Goal: Information Seeking & Learning: Learn about a topic

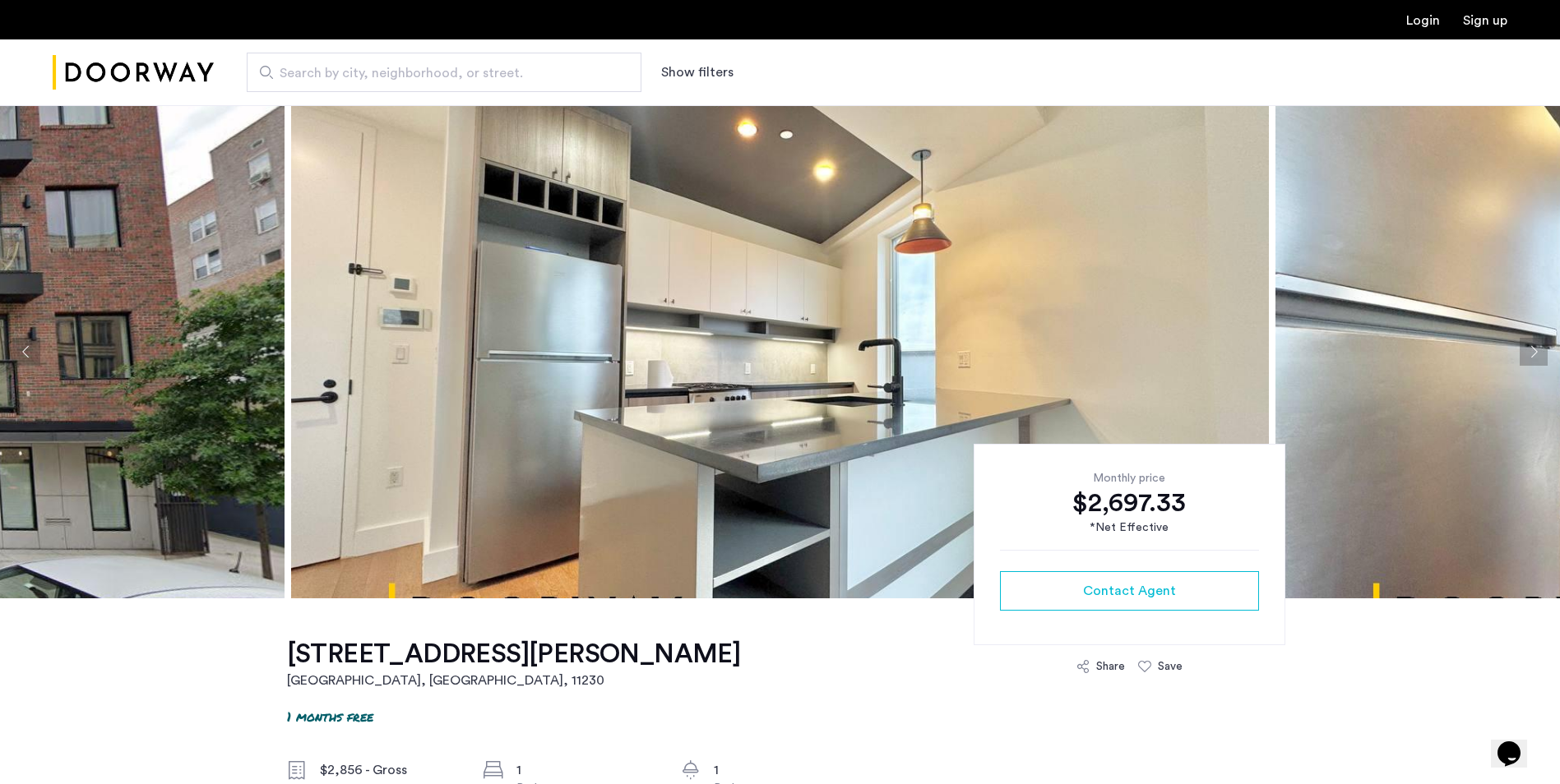
drag, startPoint x: 0, startPoint y: 359, endPoint x: 40, endPoint y: 353, distance: 40.4
click at [0, 359] on html "Login Sign up Search by city, neighborhood, or street. Show filters Price Fee A…" at bounding box center [780, 392] width 1560 height 784
click at [32, 346] on button "Previous apartment" at bounding box center [26, 352] width 28 height 28
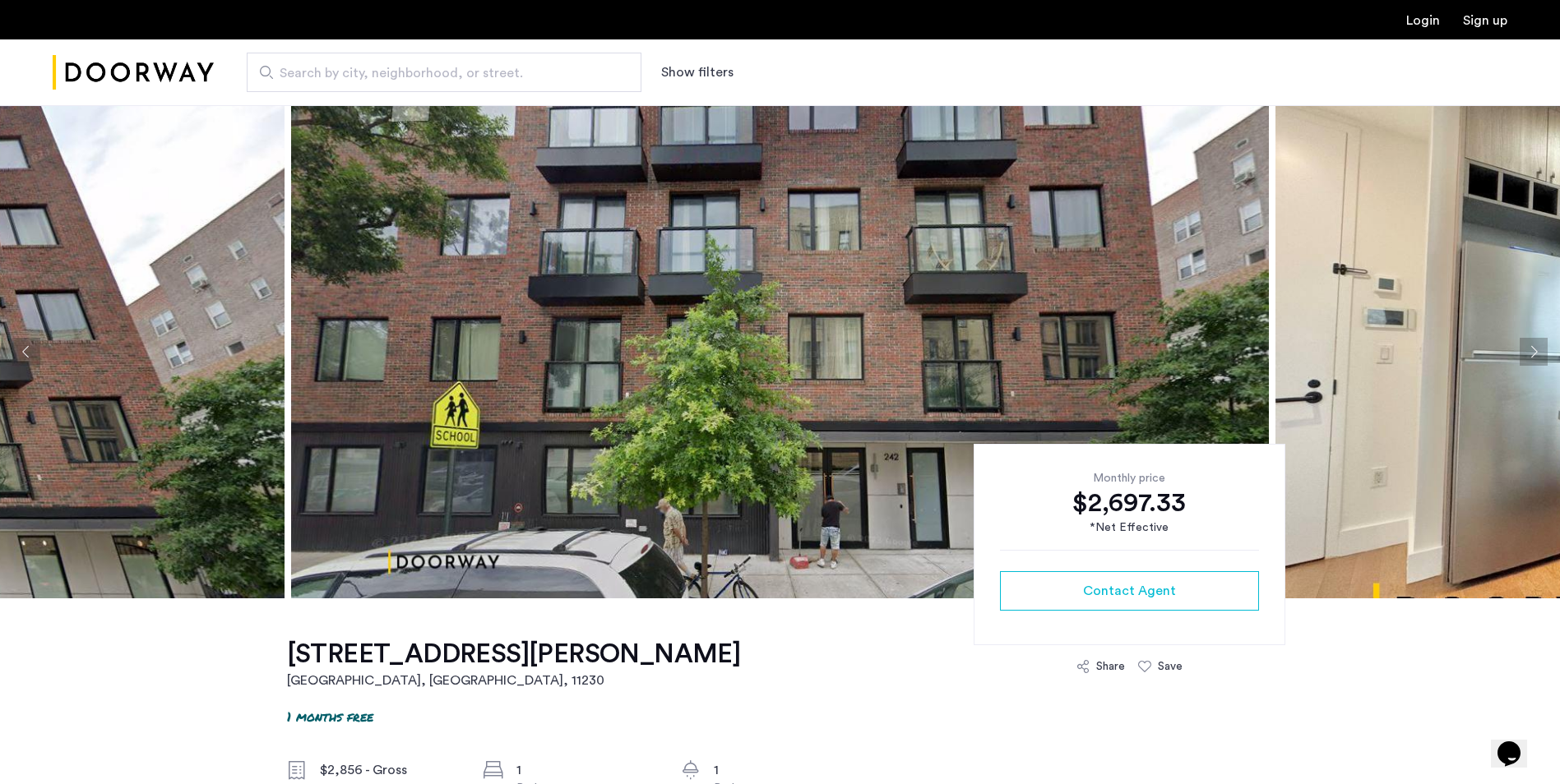
click at [1534, 346] on button "Next apartment" at bounding box center [1534, 352] width 28 height 28
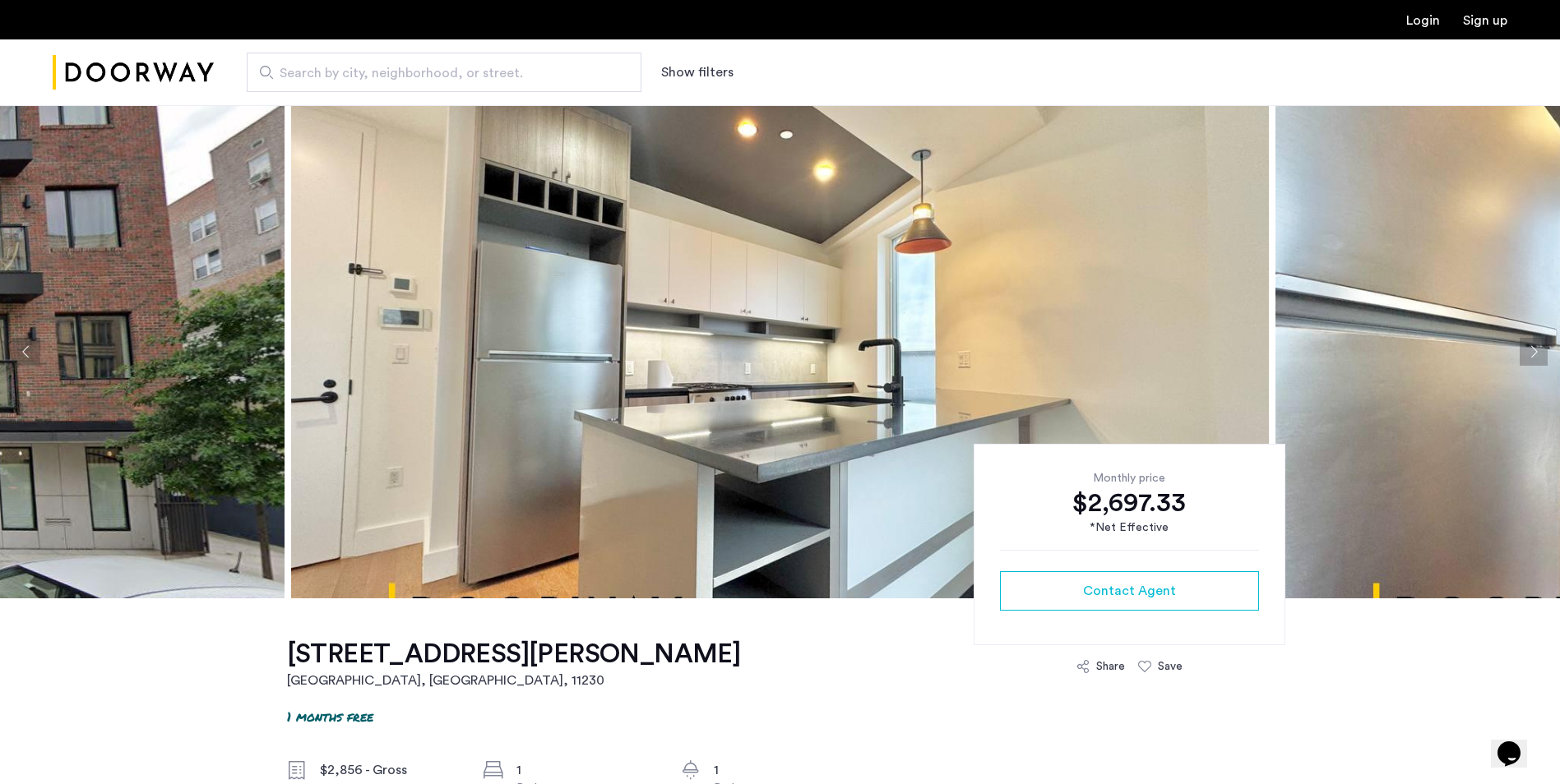
click at [1525, 353] on button "Next apartment" at bounding box center [1534, 352] width 28 height 28
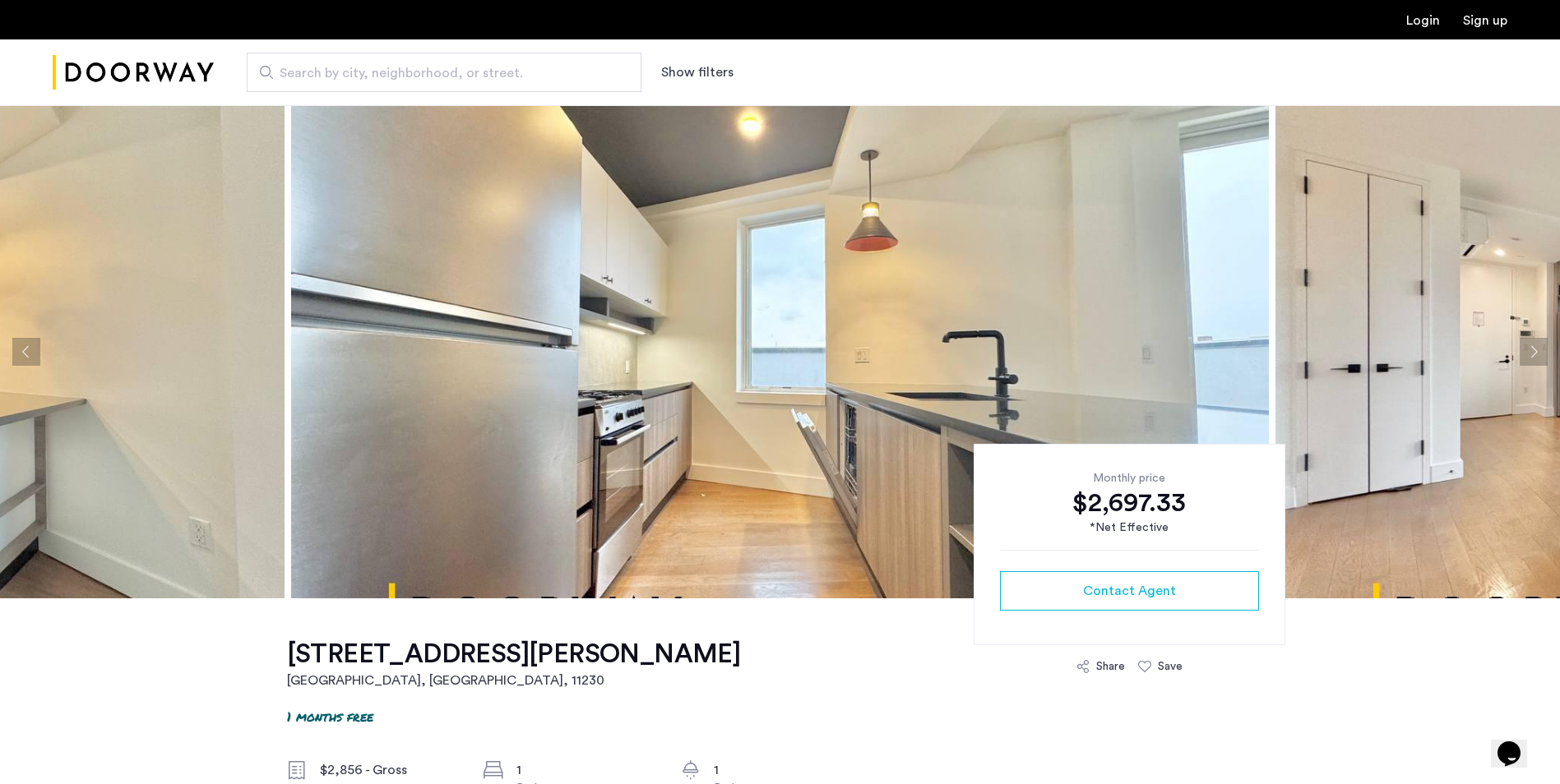
click at [1525, 353] on button "Next apartment" at bounding box center [1534, 352] width 28 height 28
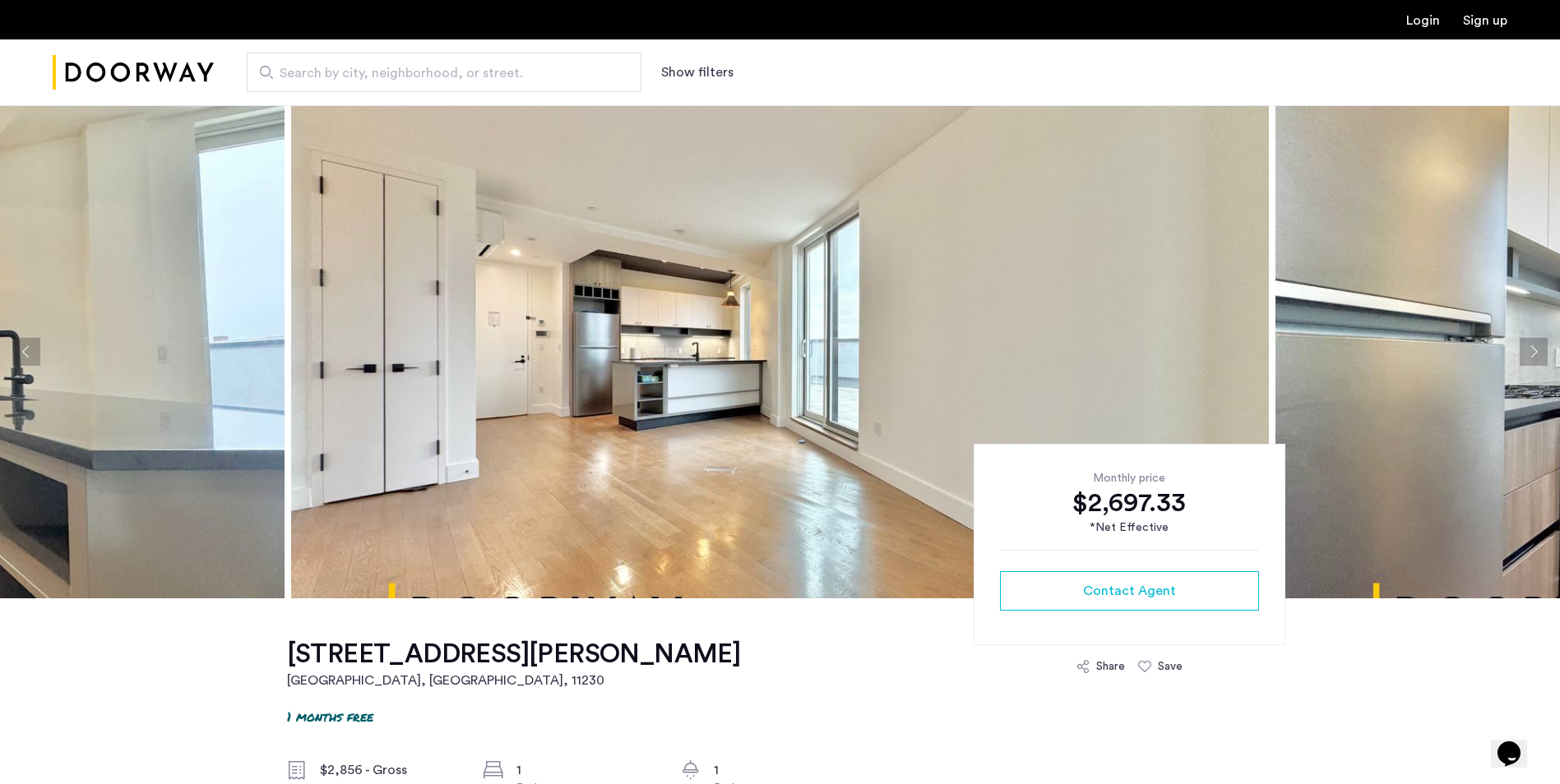
click at [1525, 353] on button "Next apartment" at bounding box center [1534, 352] width 28 height 28
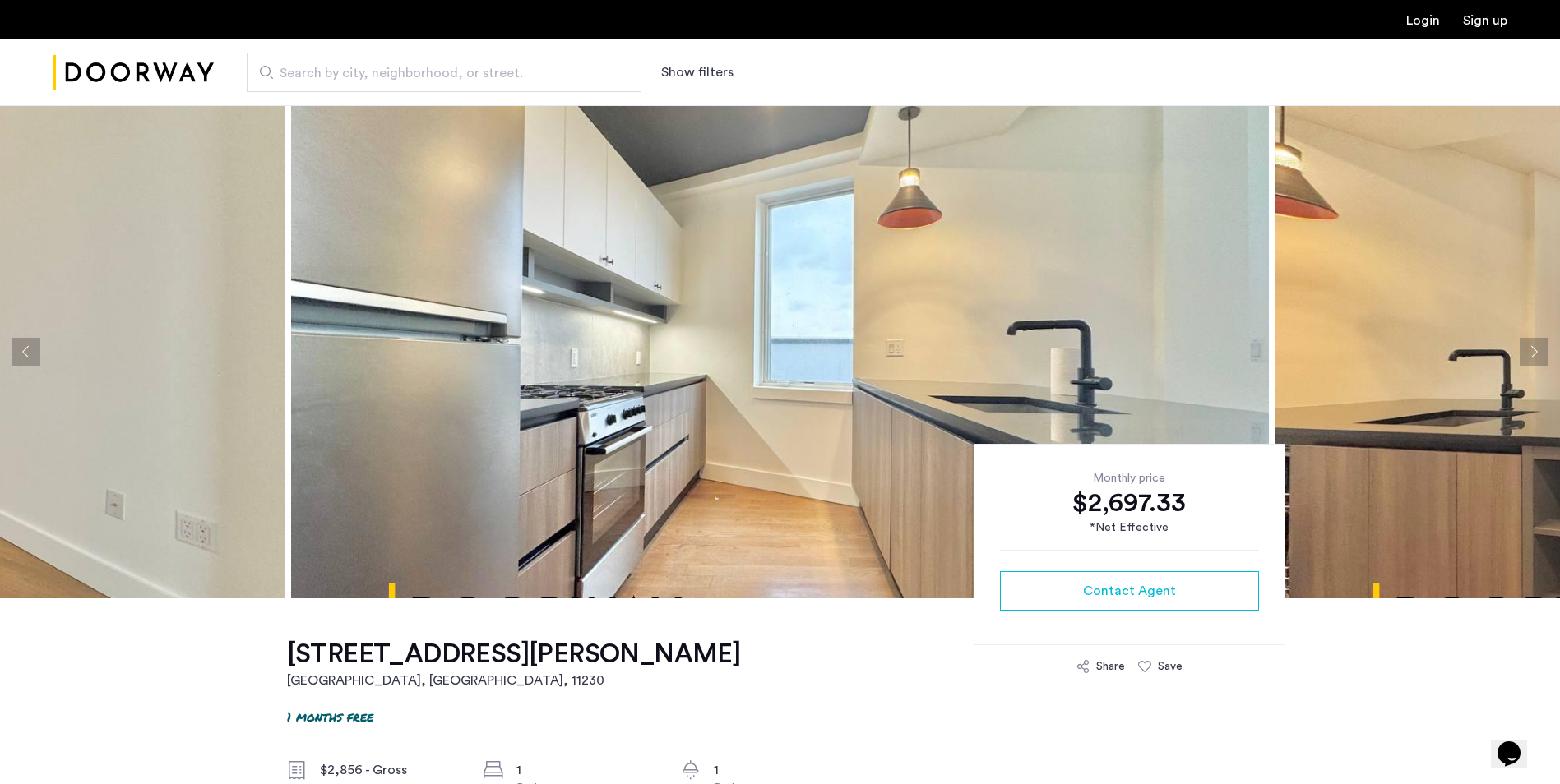
click at [1525, 353] on button "Next apartment" at bounding box center [1534, 352] width 28 height 28
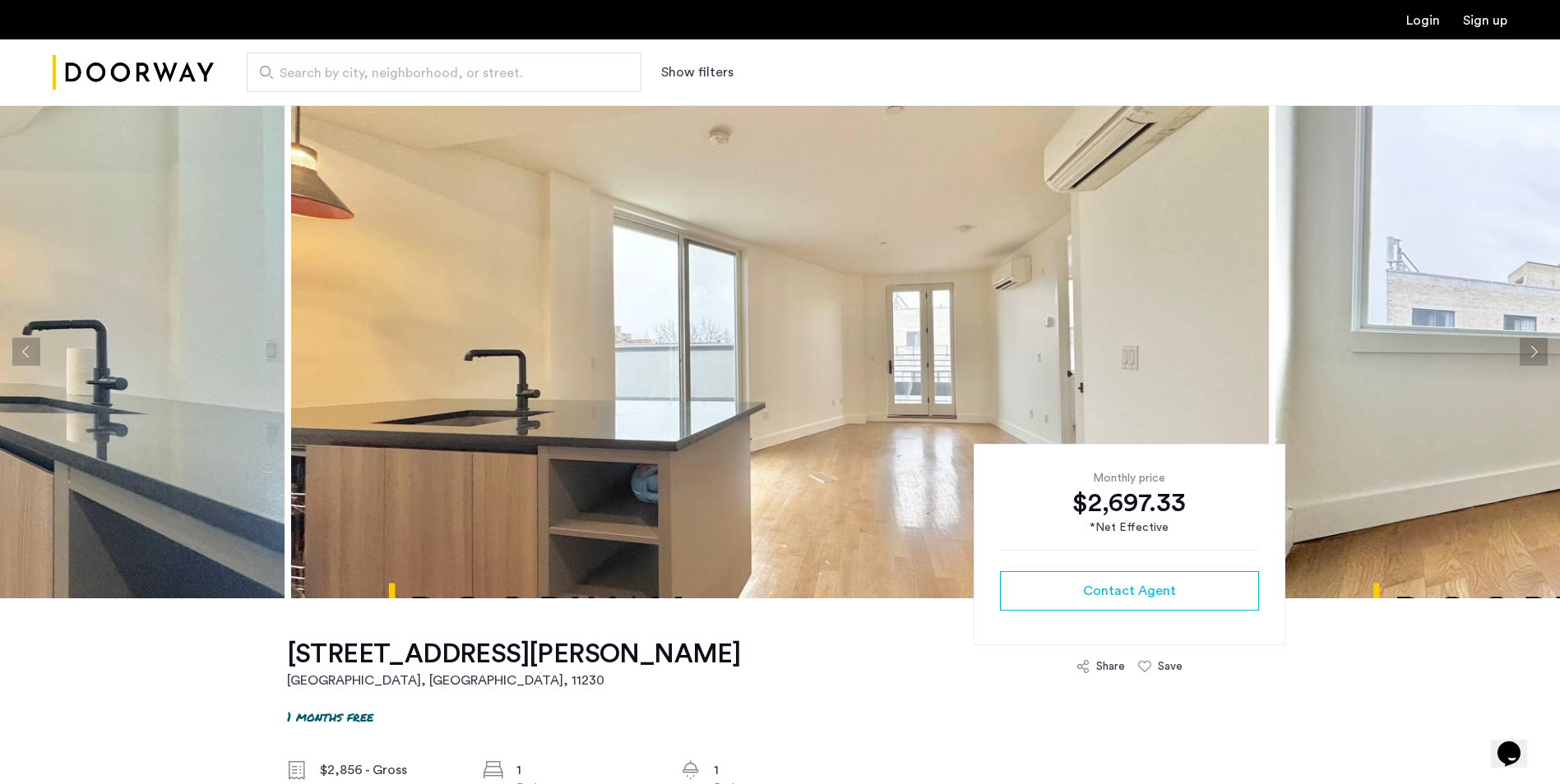
click at [1525, 353] on button "Next apartment" at bounding box center [1534, 352] width 28 height 28
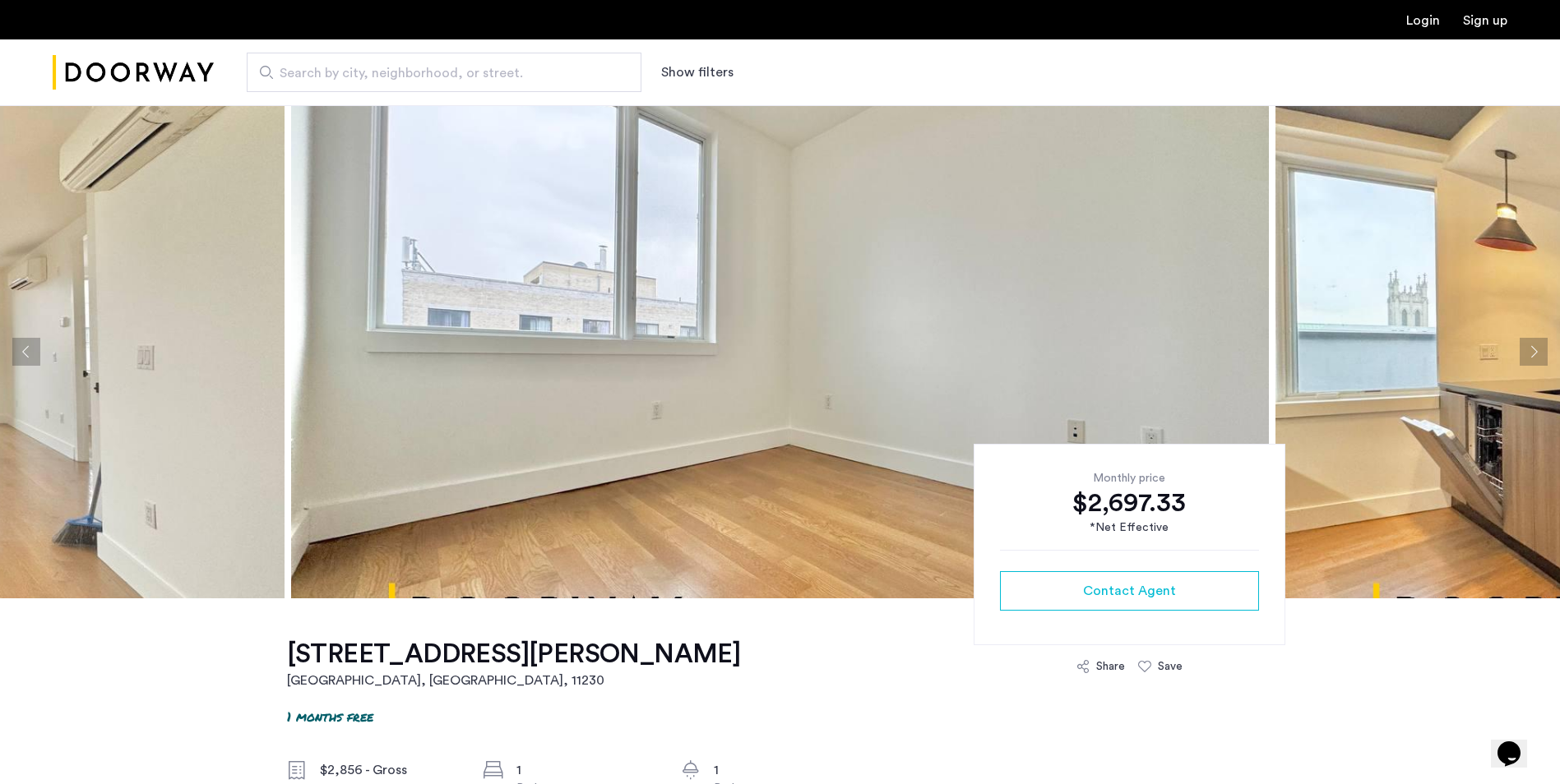
click at [1525, 353] on button "Next apartment" at bounding box center [1534, 352] width 28 height 28
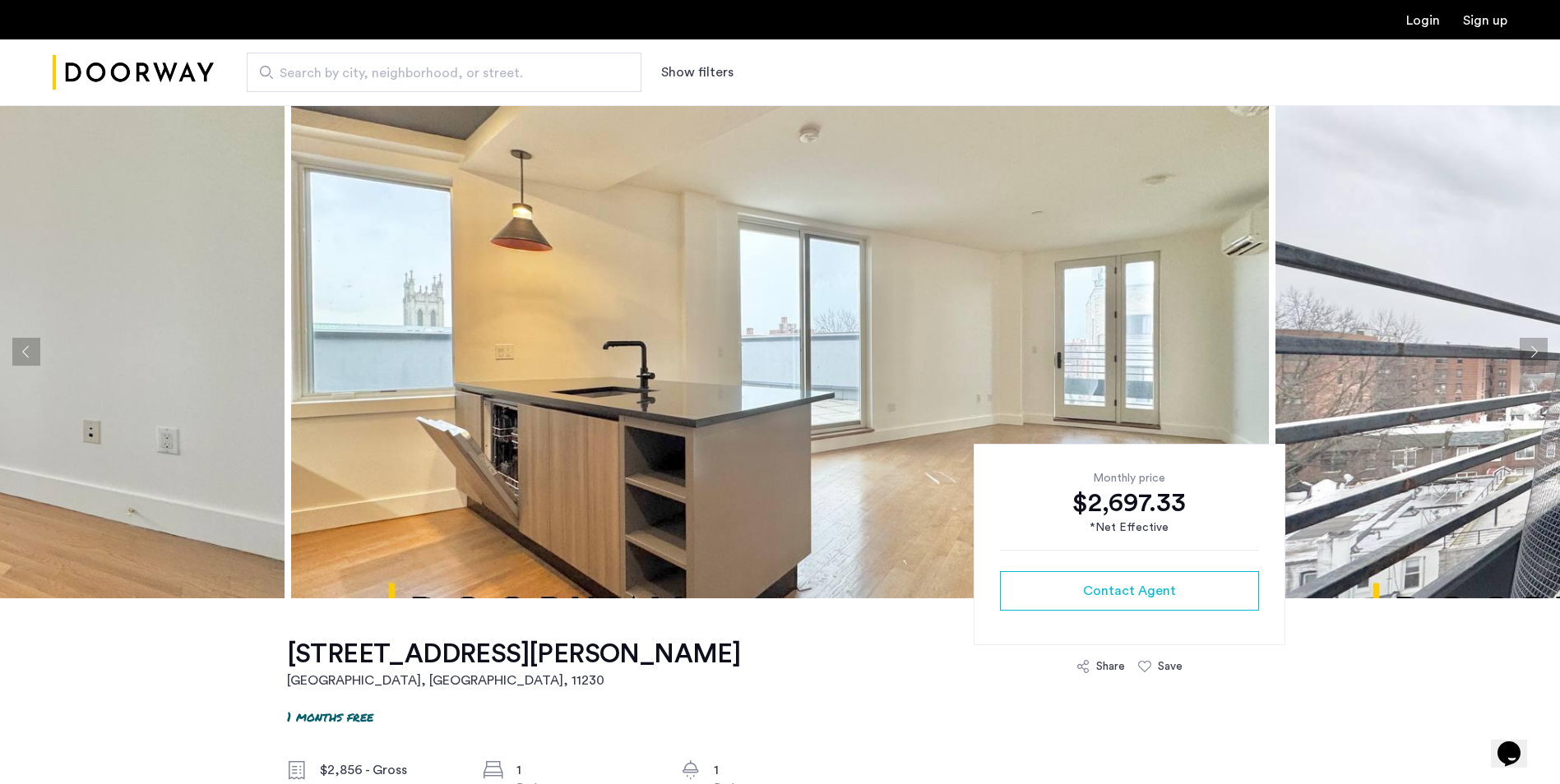
click at [1525, 353] on button "Next apartment" at bounding box center [1534, 352] width 28 height 28
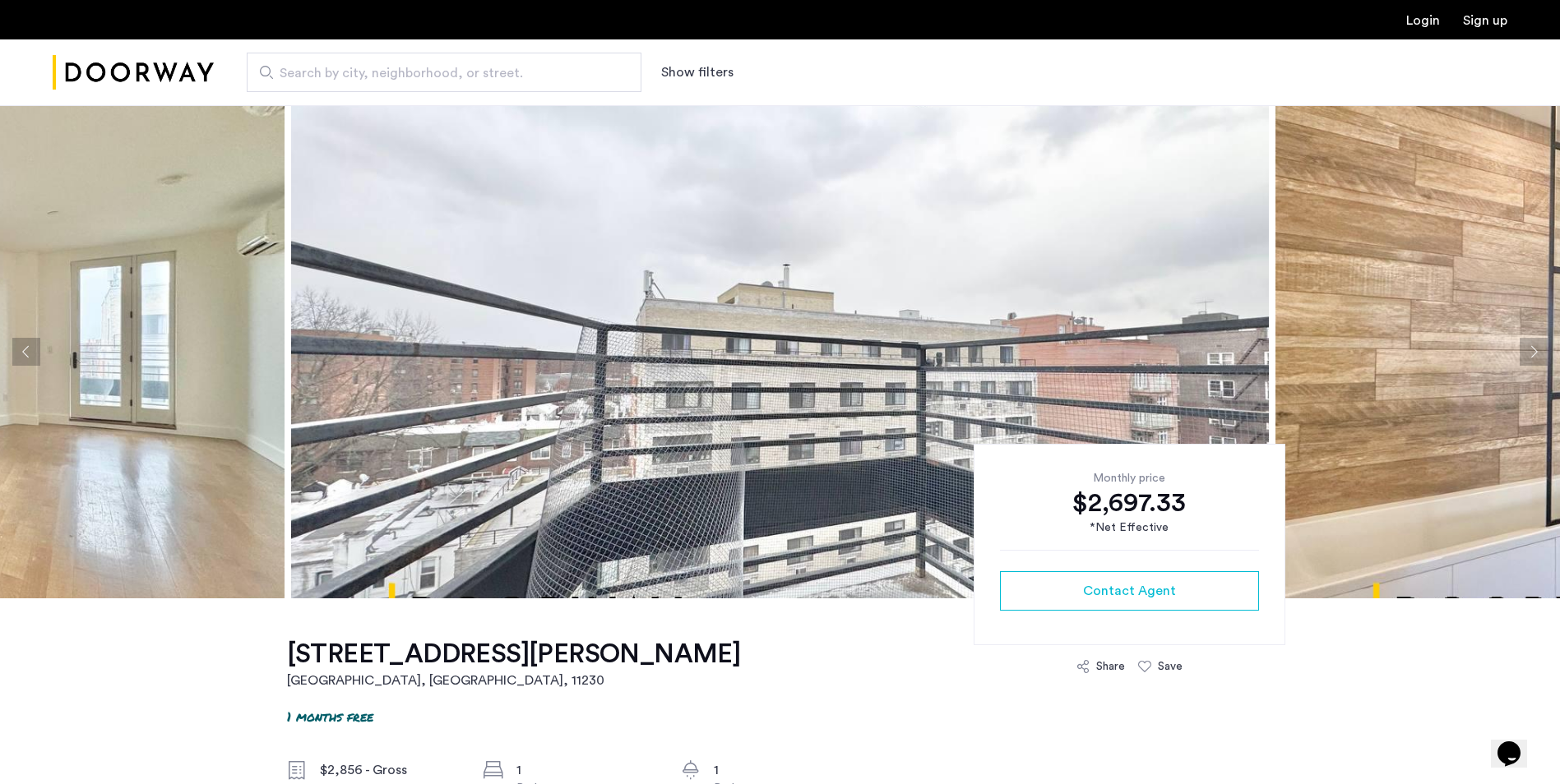
click at [1525, 353] on button "Next apartment" at bounding box center [1534, 352] width 28 height 28
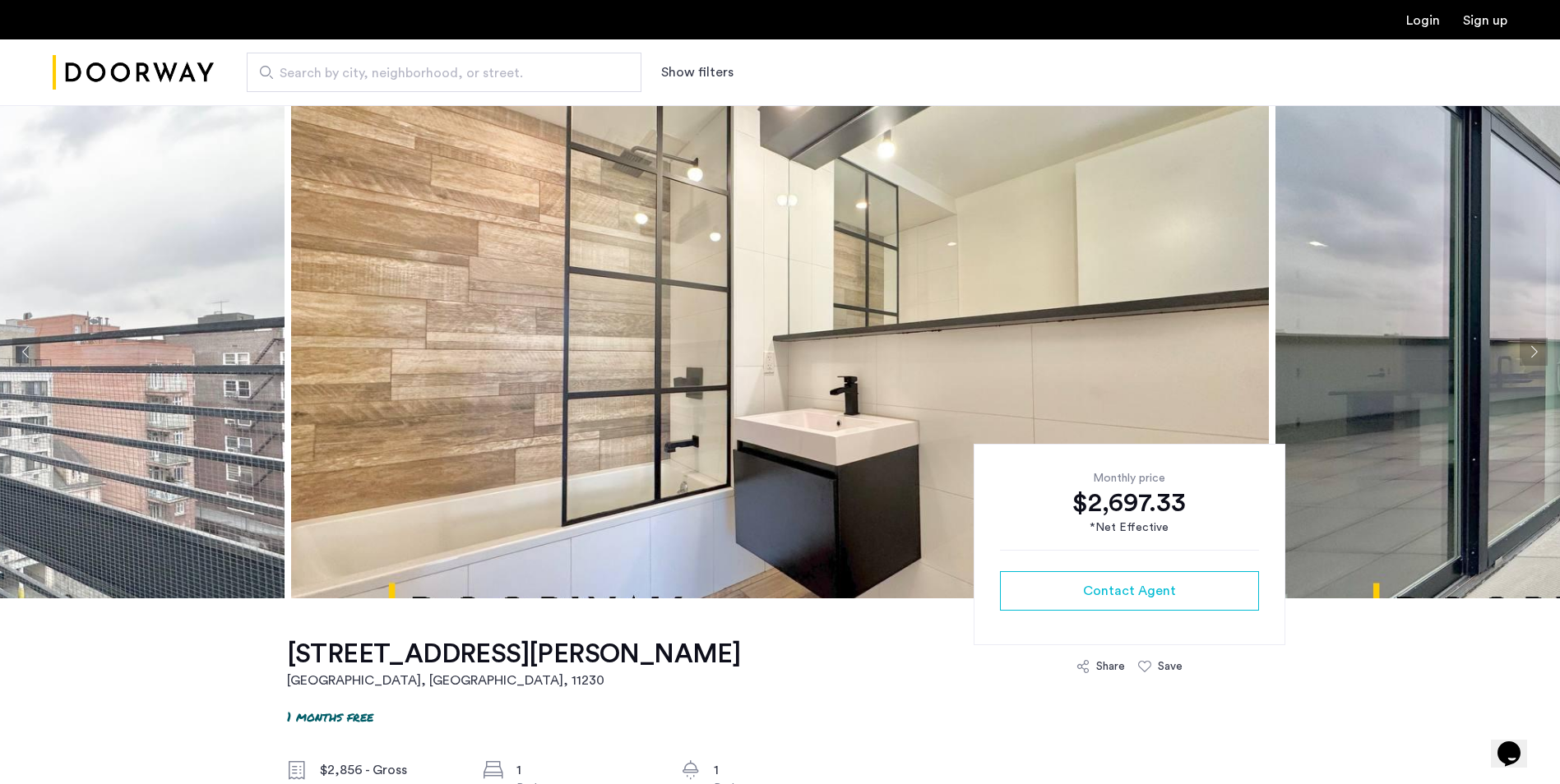
click at [1525, 353] on button "Next apartment" at bounding box center [1534, 352] width 28 height 28
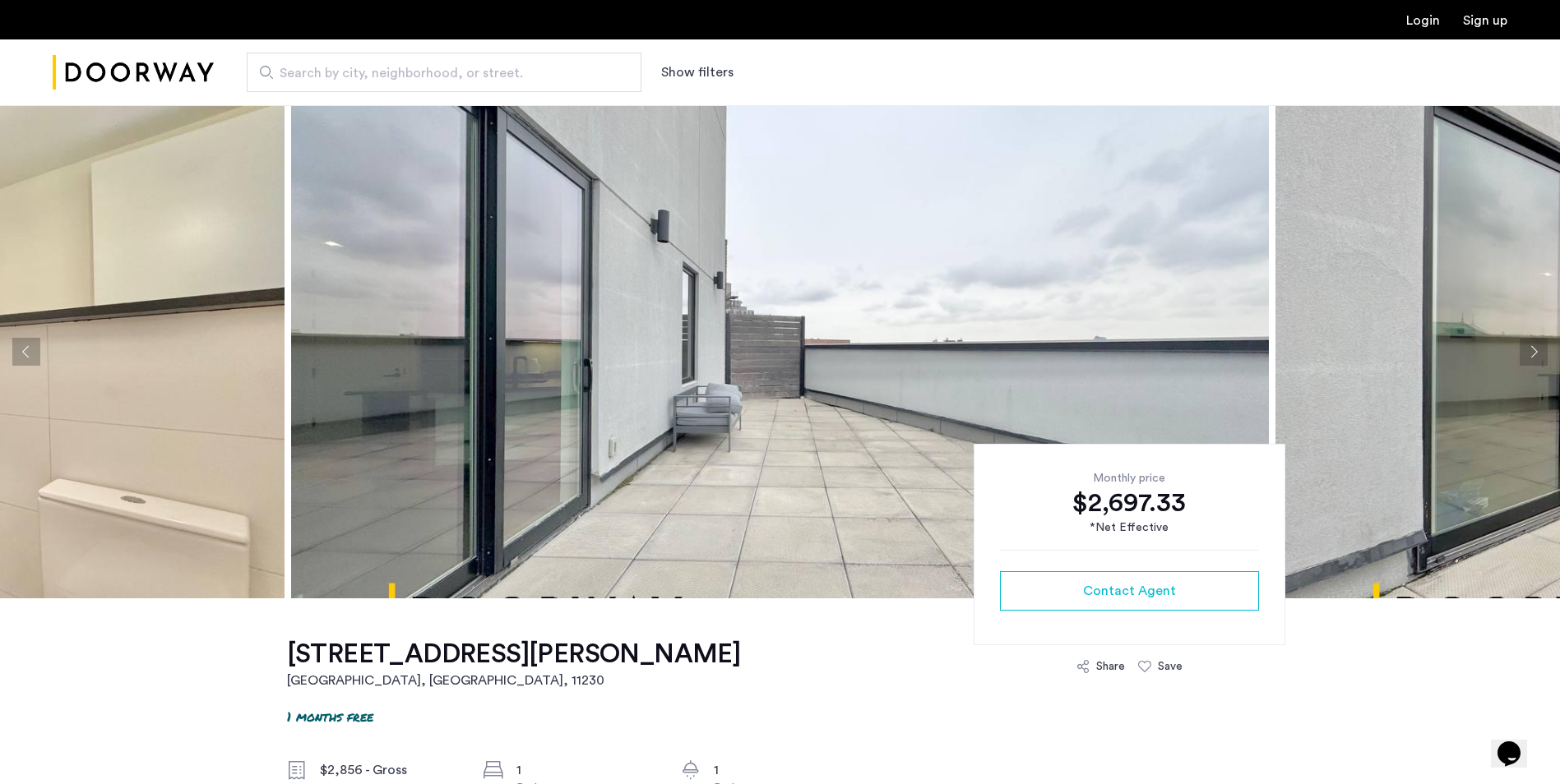
click at [1525, 353] on button "Next apartment" at bounding box center [1534, 352] width 28 height 28
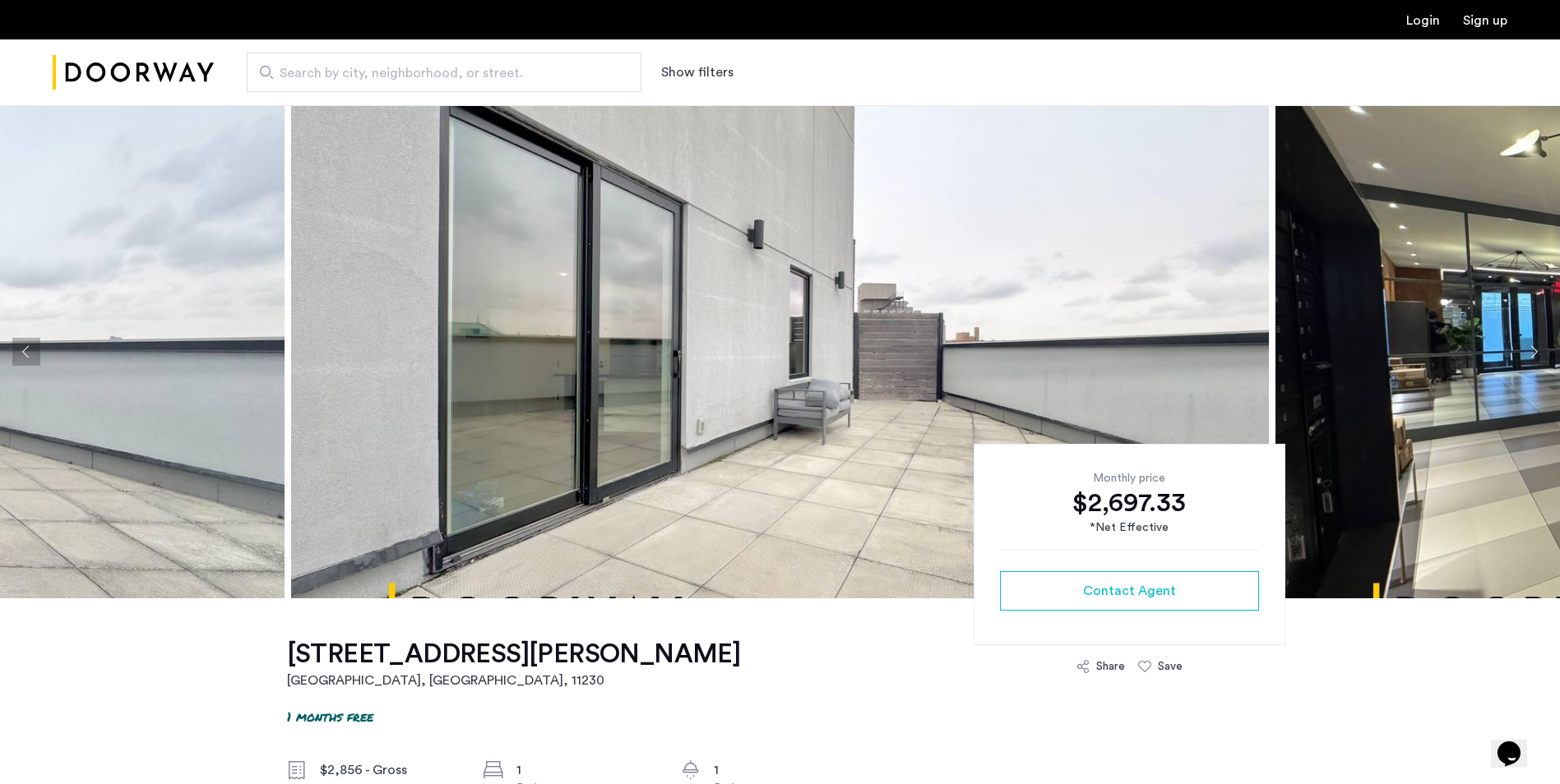
click at [1525, 353] on button "Next apartment" at bounding box center [1534, 352] width 28 height 28
drag, startPoint x: 1411, startPoint y: 71, endPoint x: 1364, endPoint y: 113, distance: 63.0
click at [1411, 71] on div "Search by city, neighborhood, or street. Show filters" at bounding box center [860, 72] width 1294 height 40
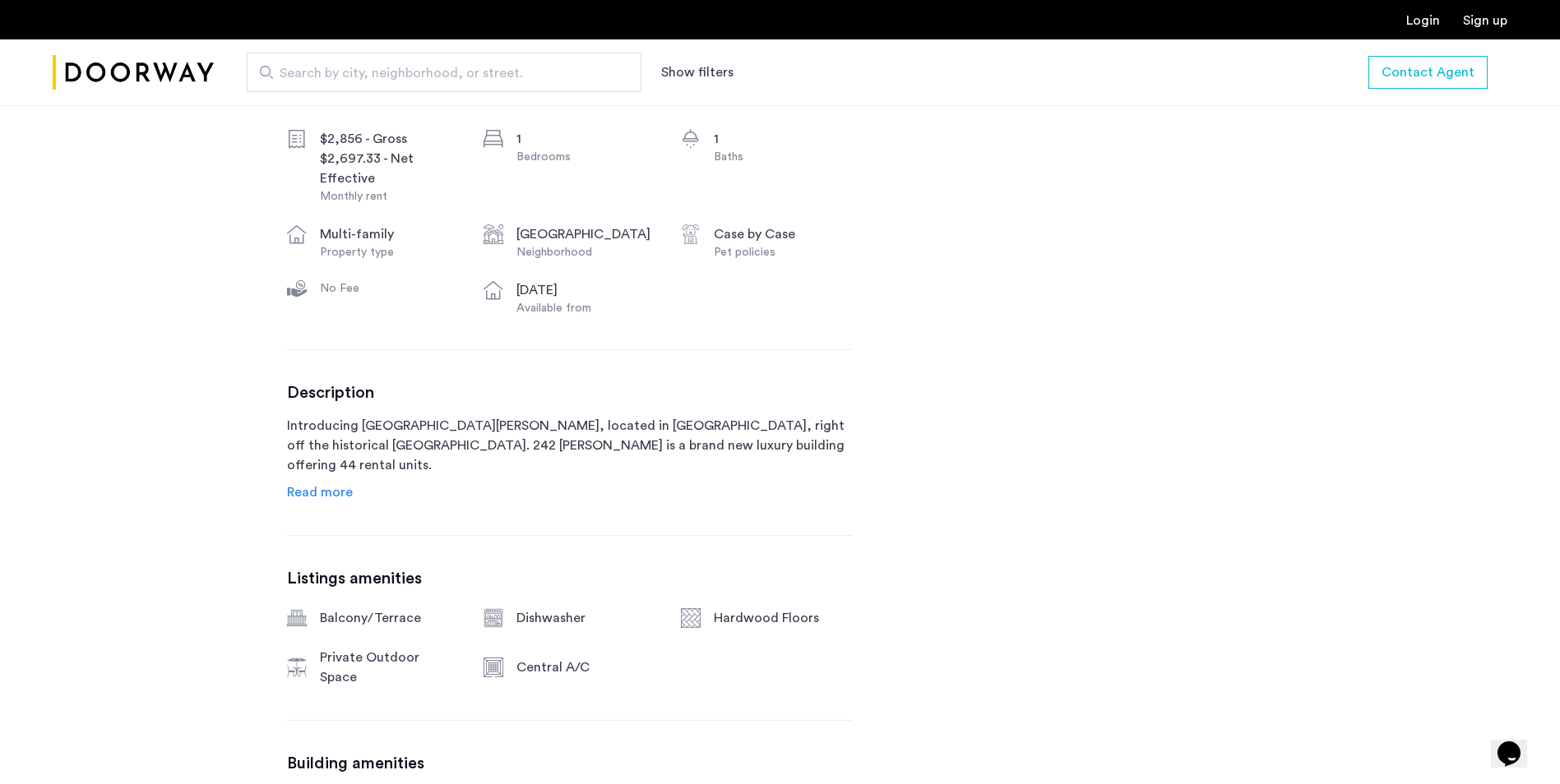
scroll to position [657, 0]
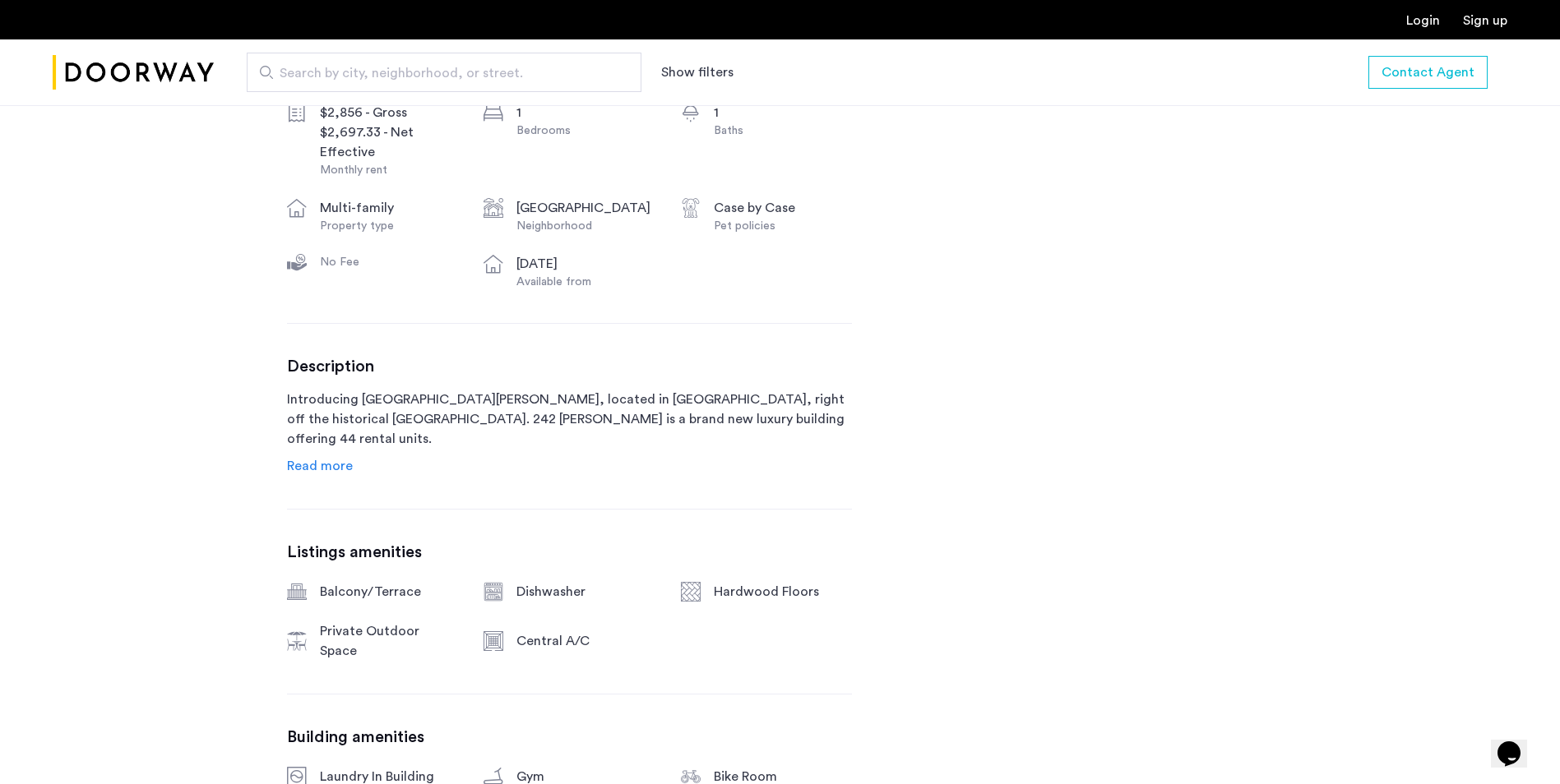
click at [324, 464] on span "Read more" at bounding box center [321, 467] width 66 height 14
